Goal: Find specific page/section

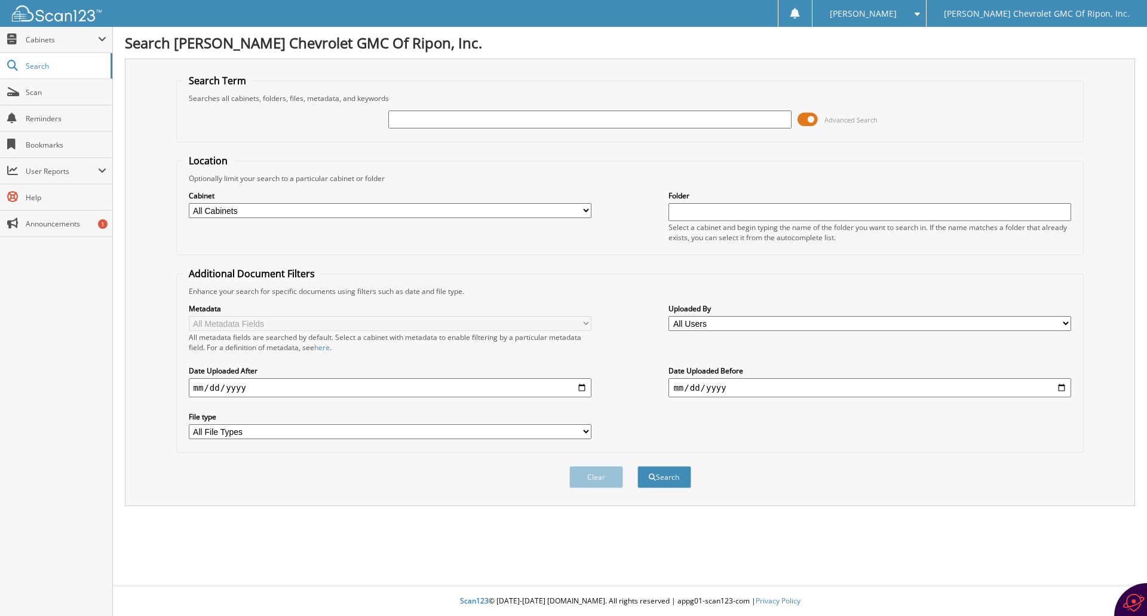
click at [811, 120] on span at bounding box center [808, 120] width 20 height 18
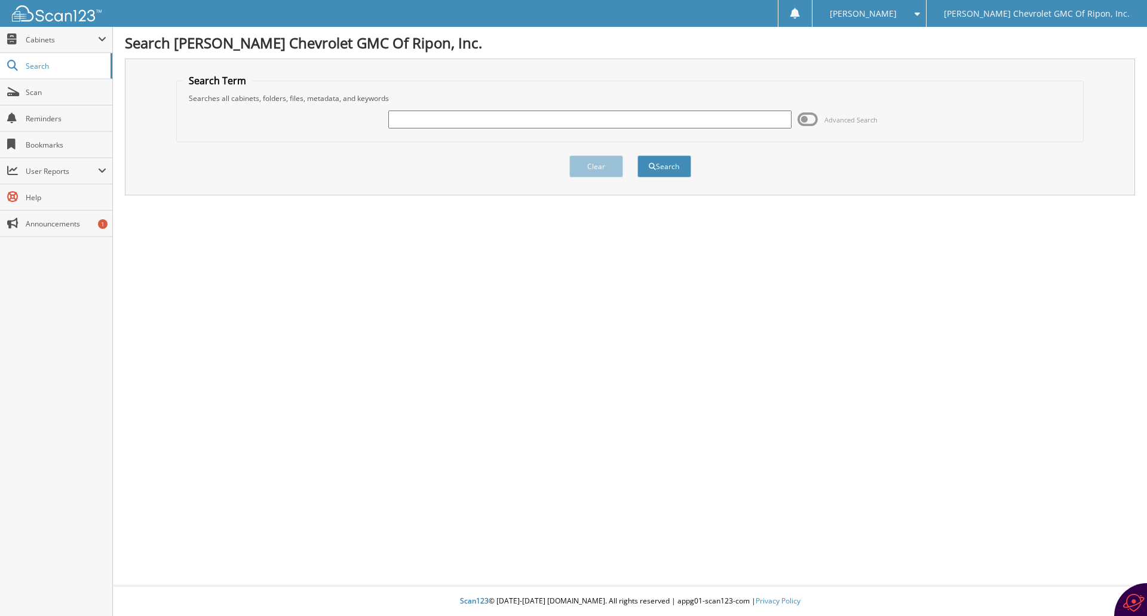
click at [427, 115] on input "text" at bounding box center [589, 120] width 403 height 18
type input "104310"
click at [673, 167] on button "Search" at bounding box center [665, 166] width 54 height 22
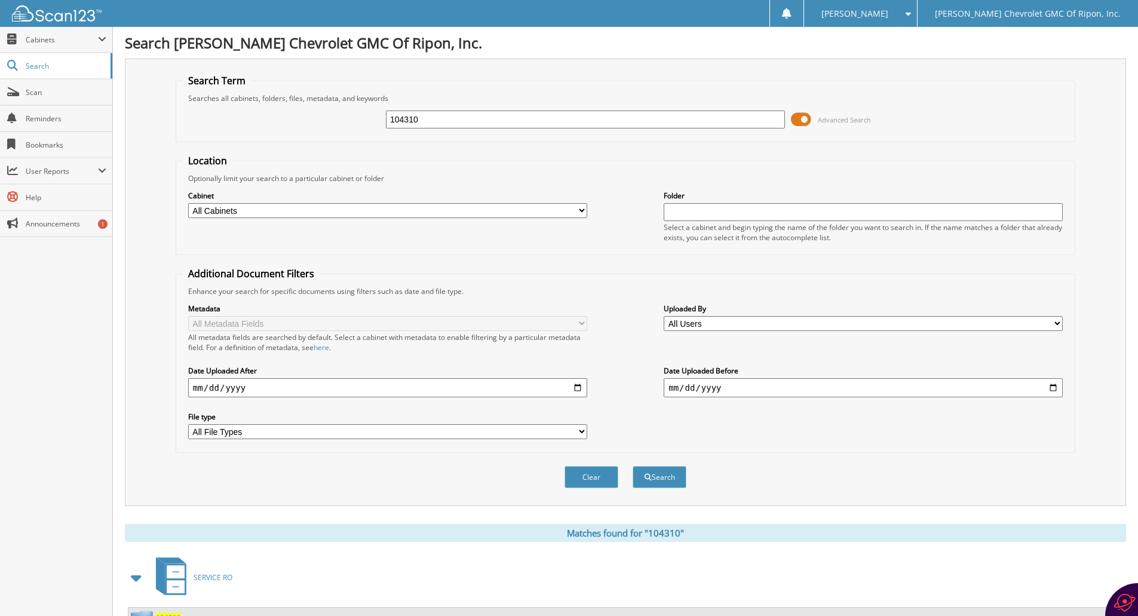
click at [806, 118] on span at bounding box center [801, 120] width 20 height 18
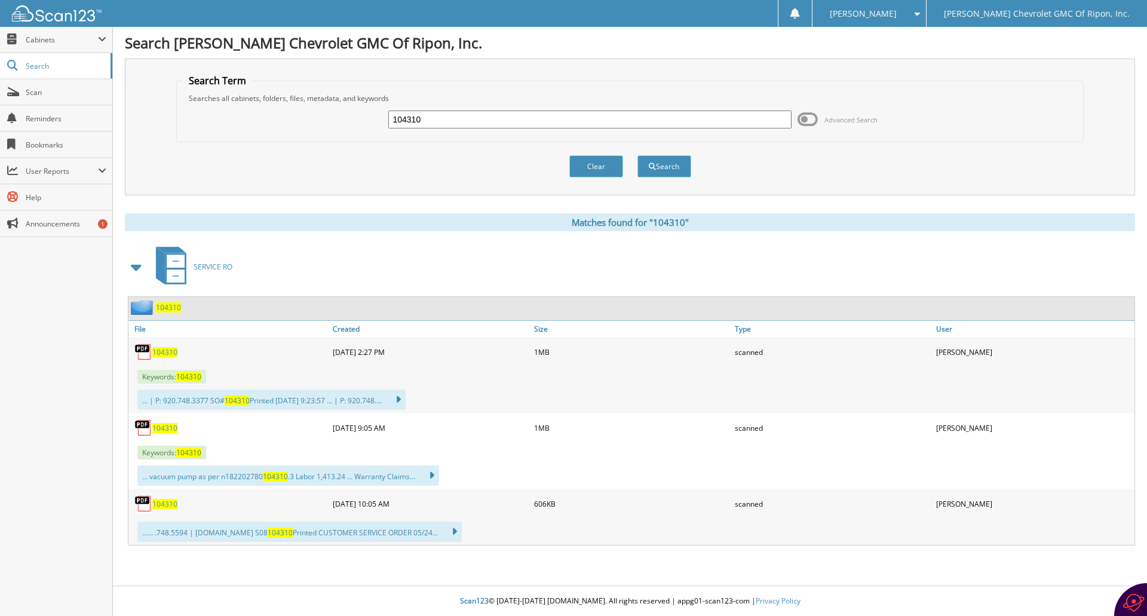
click at [162, 354] on span "104310" at bounding box center [164, 352] width 25 height 10
click at [189, 379] on span "104310" at bounding box center [188, 377] width 25 height 10
